Goal: Check status: Check status

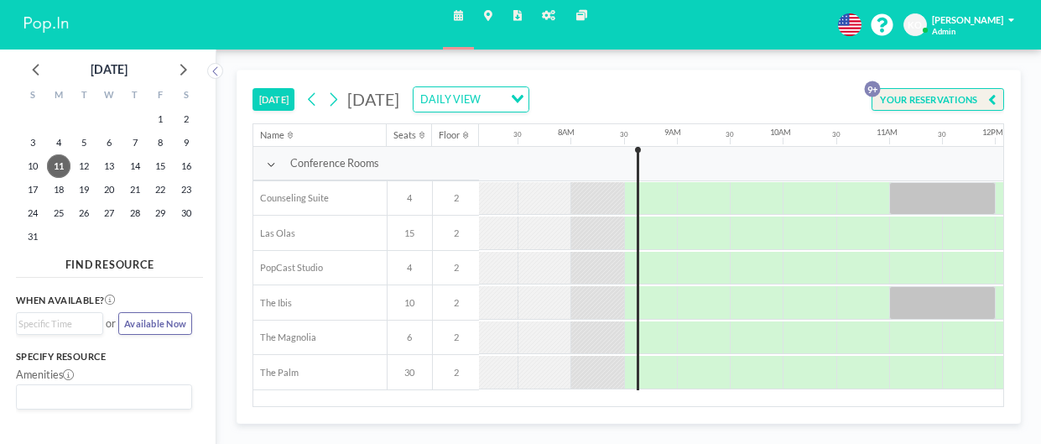
scroll to position [0, 805]
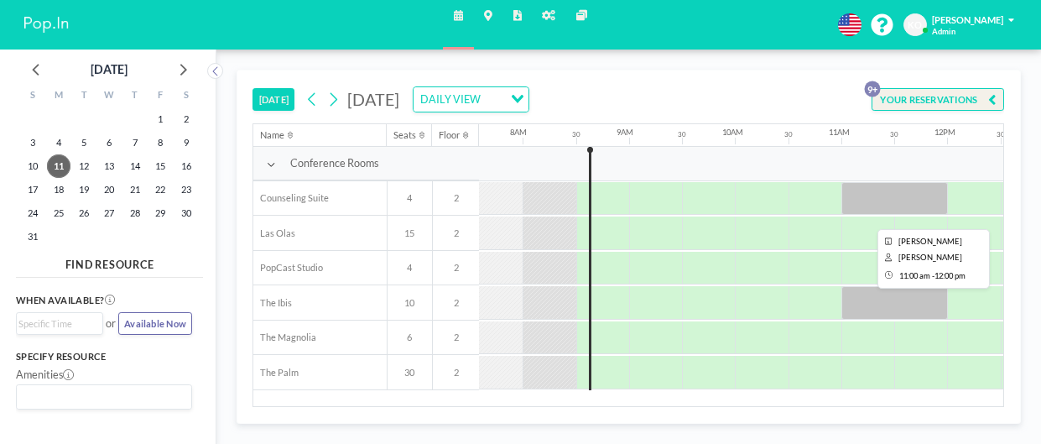
click at [893, 195] on div at bounding box center [894, 199] width 107 height 34
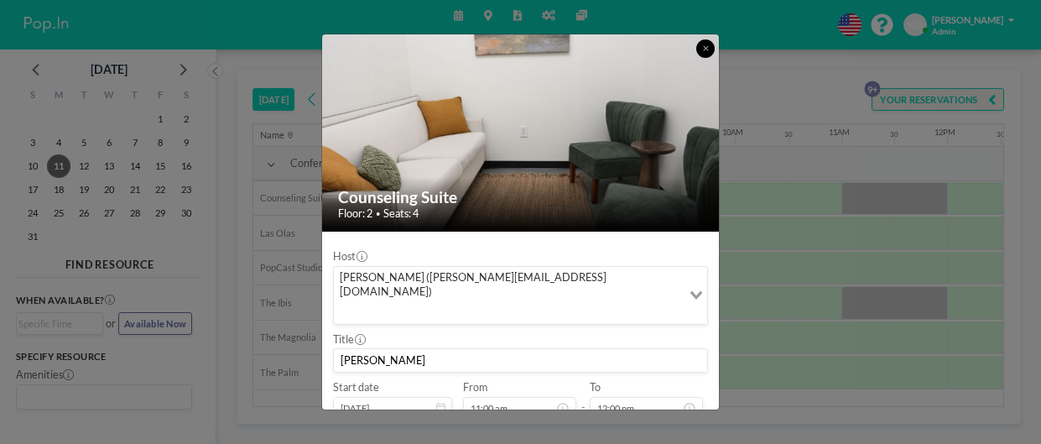
click at [699, 49] on button at bounding box center [705, 48] width 18 height 18
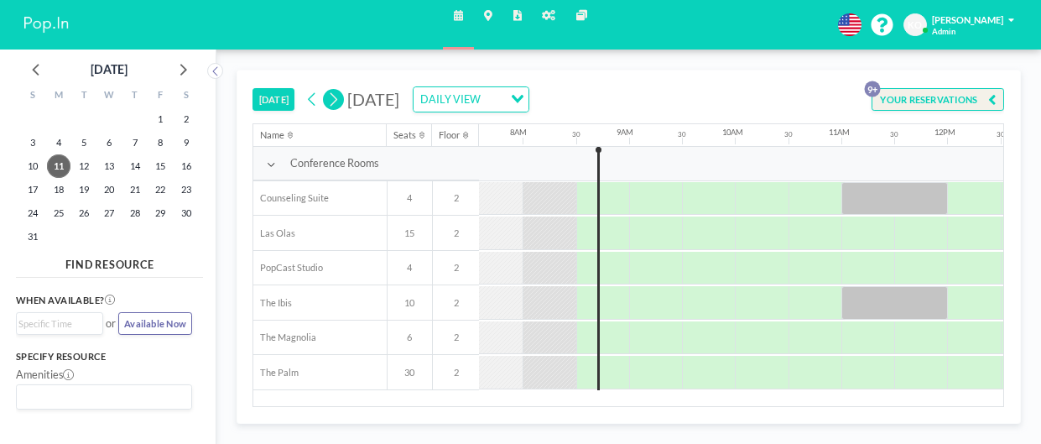
click at [336, 102] on icon at bounding box center [333, 100] width 13 height 20
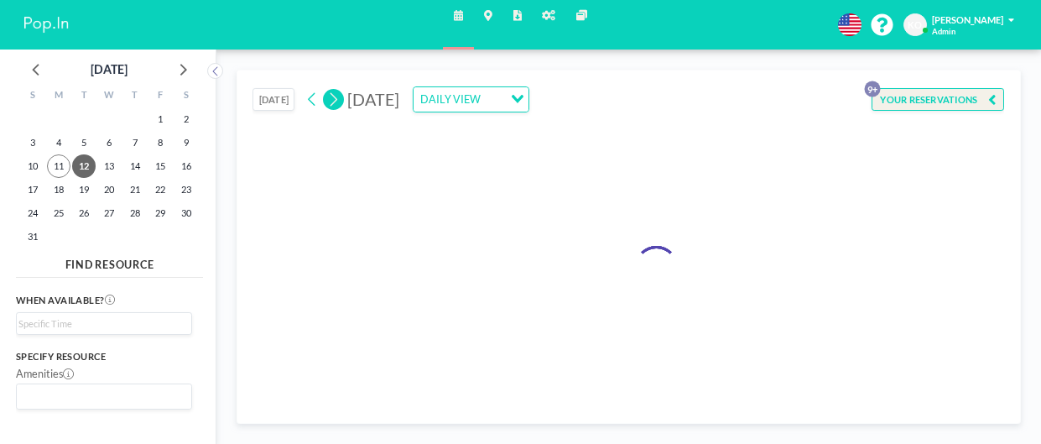
click at [336, 102] on icon at bounding box center [333, 100] width 13 height 20
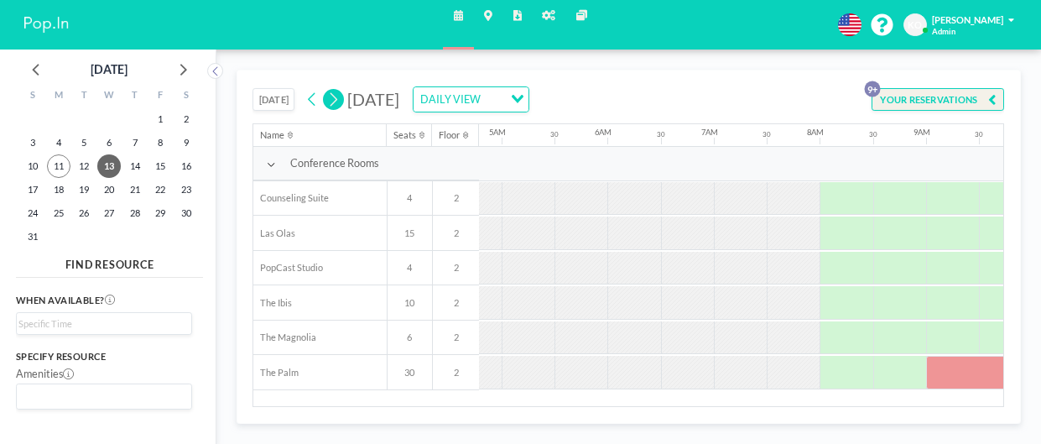
scroll to position [0, 755]
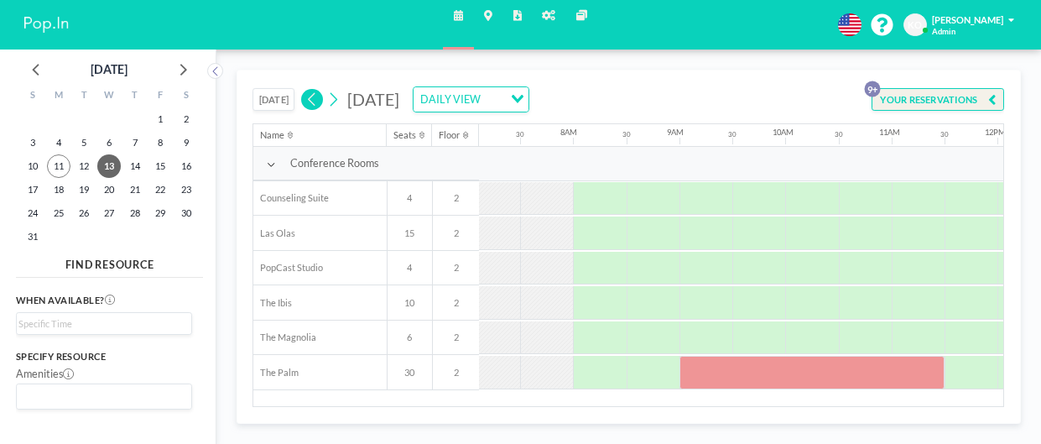
click at [314, 101] on icon at bounding box center [312, 100] width 13 height 20
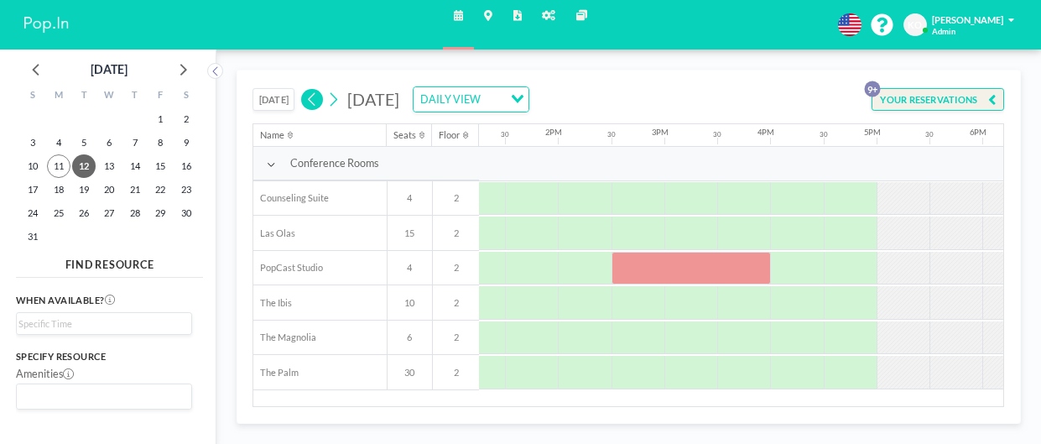
scroll to position [0, 1406]
click at [672, 263] on div at bounding box center [690, 269] width 159 height 34
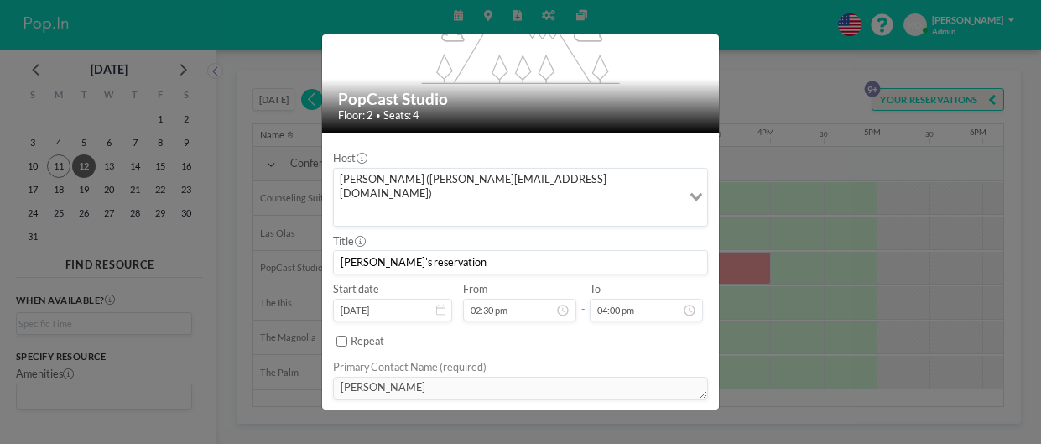
scroll to position [97, 0]
click at [416, 252] on input "[PERSON_NAME]'s reservation" at bounding box center [520, 263] width 373 height 23
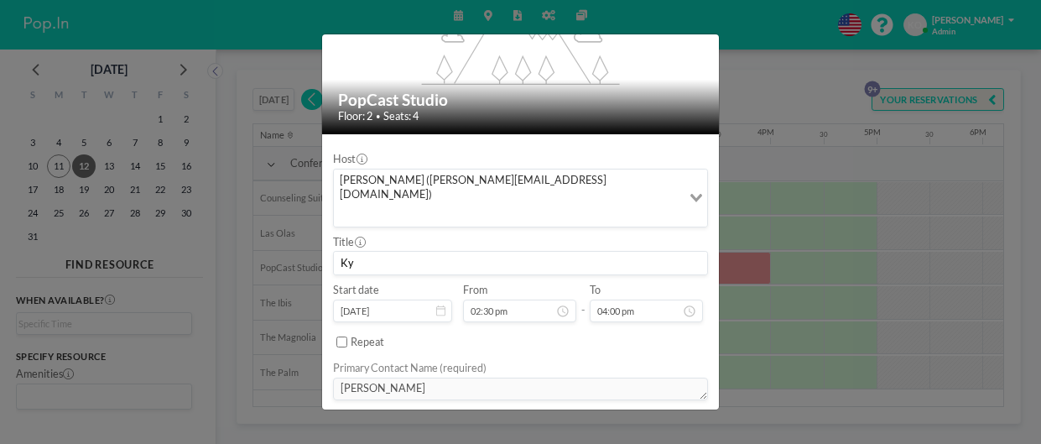
type input "K"
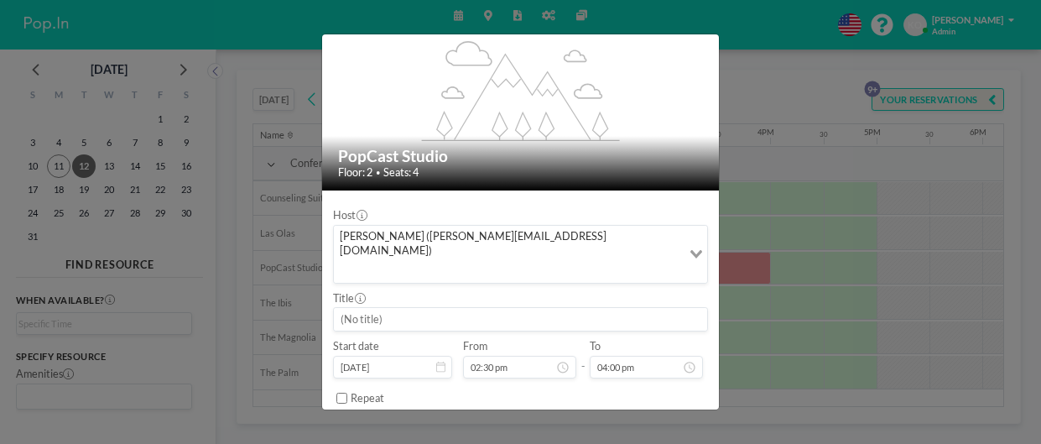
scroll to position [0, 0]
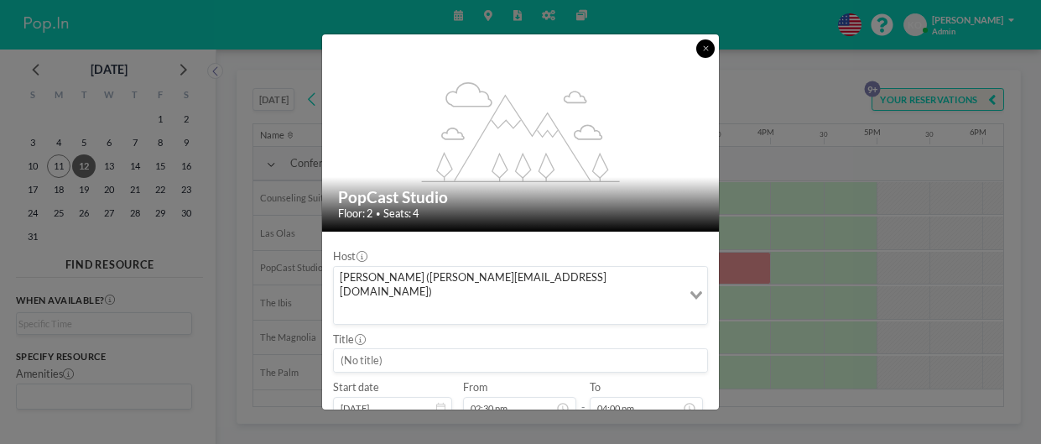
click at [706, 49] on icon at bounding box center [705, 48] width 5 height 5
